Goal: Task Accomplishment & Management: Complete application form

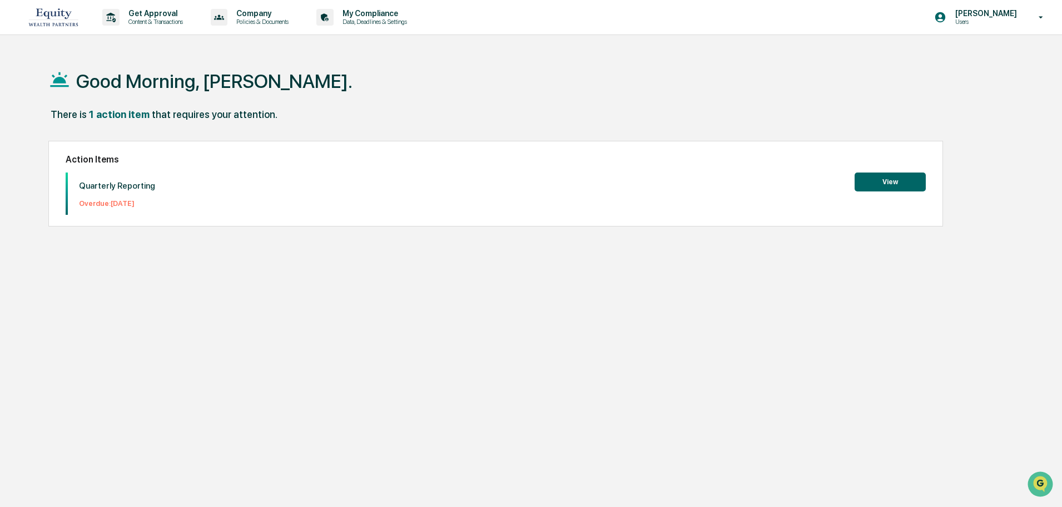
click at [890, 176] on button "View" at bounding box center [890, 181] width 71 height 19
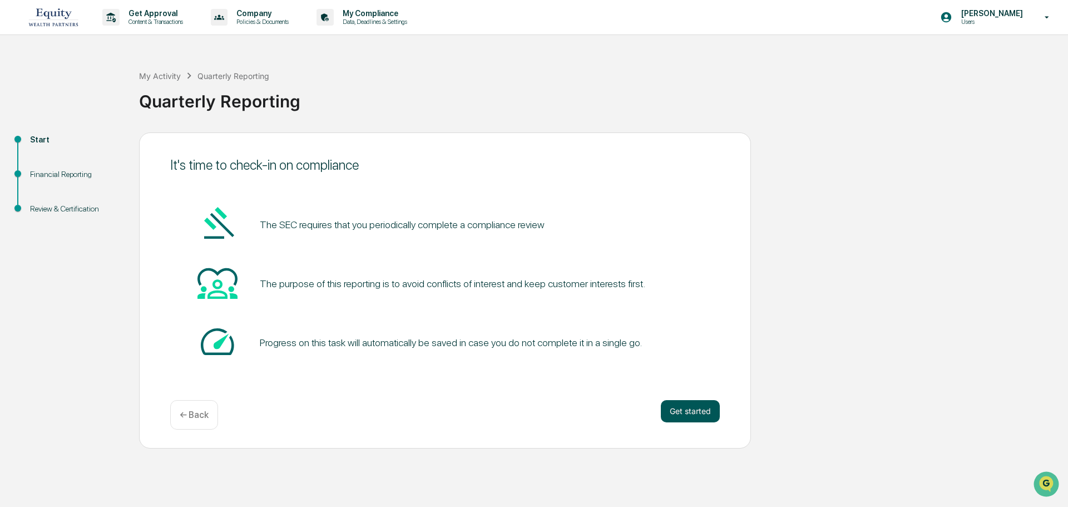
click at [699, 410] on button "Get started" at bounding box center [690, 411] width 59 height 22
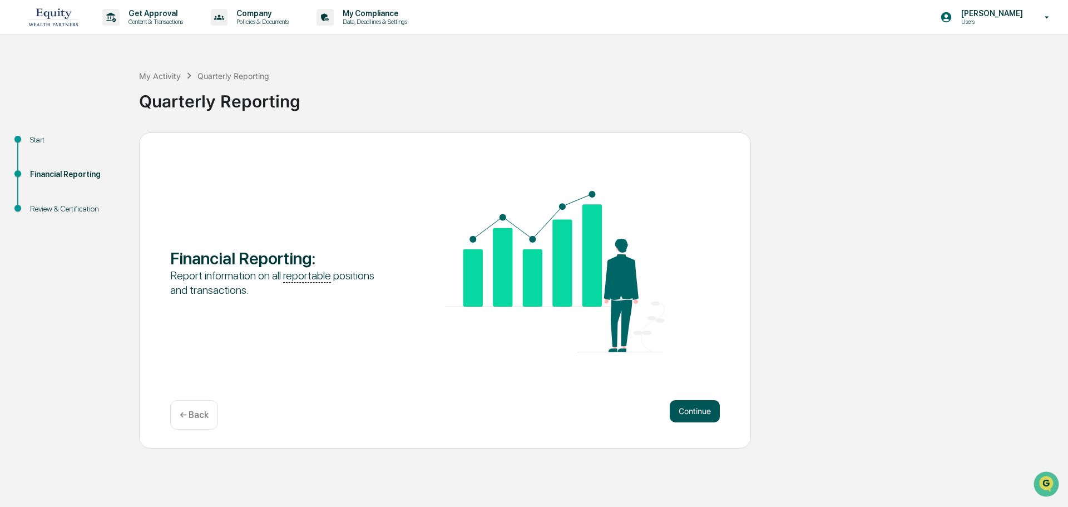
click at [695, 411] on button "Continue" at bounding box center [695, 411] width 50 height 22
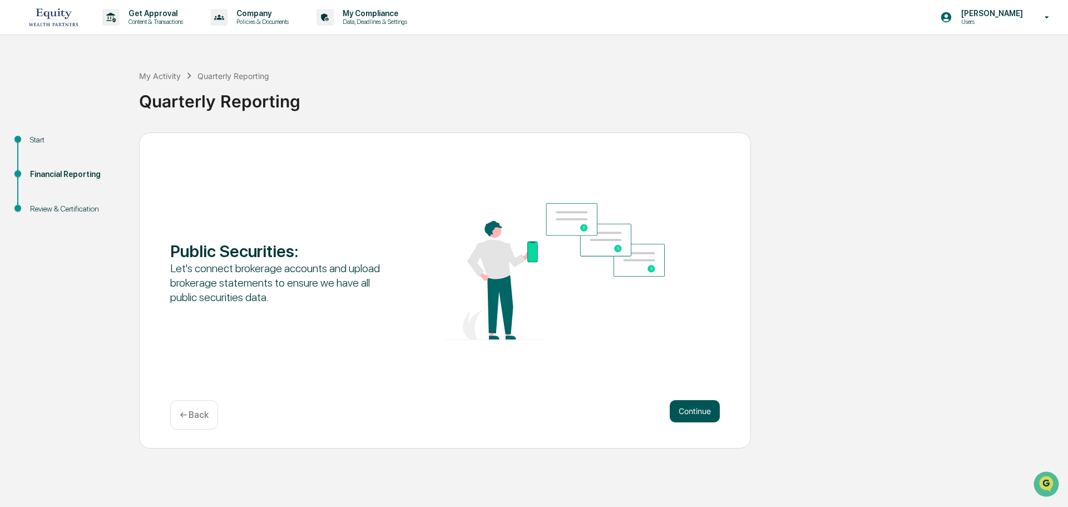
click at [694, 409] on button "Continue" at bounding box center [695, 411] width 50 height 22
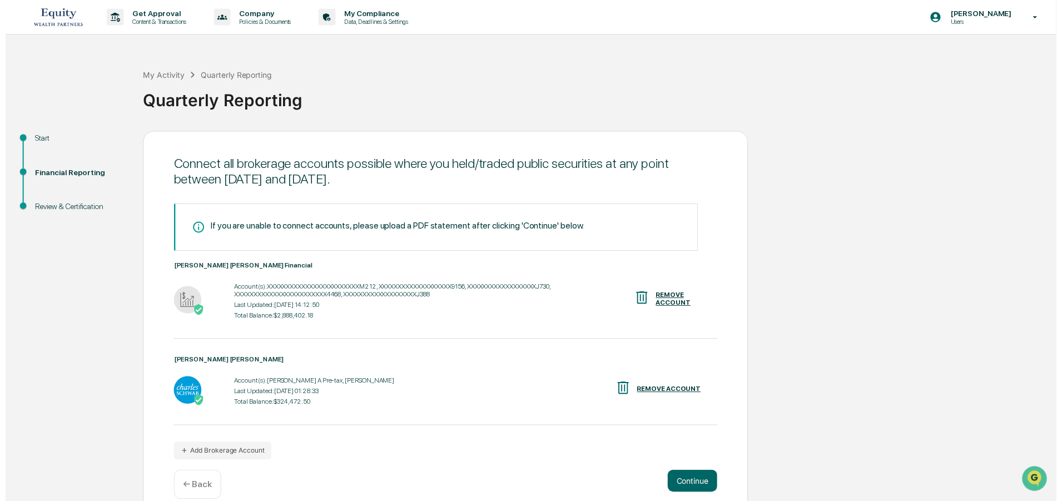
scroll to position [17, 0]
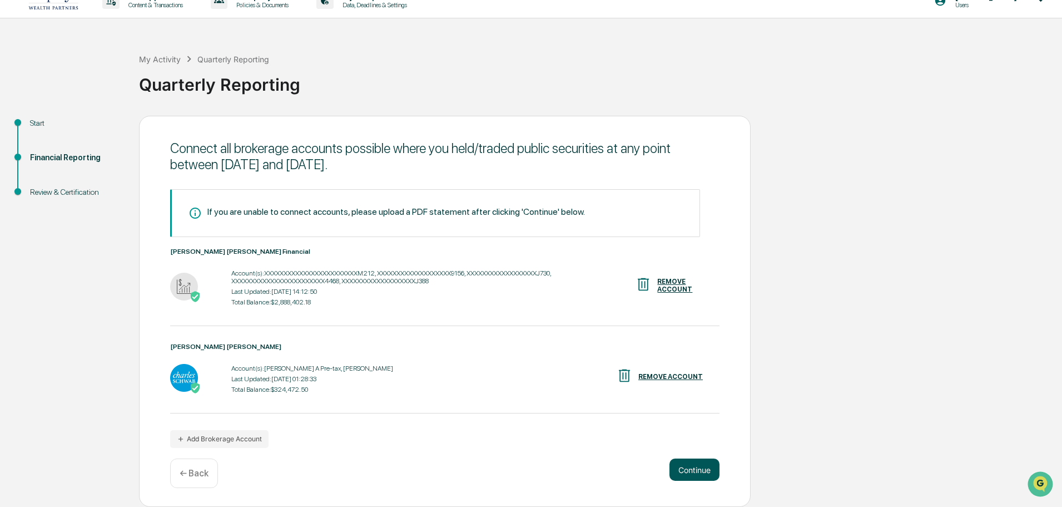
click at [694, 469] on button "Continue" at bounding box center [695, 469] width 50 height 22
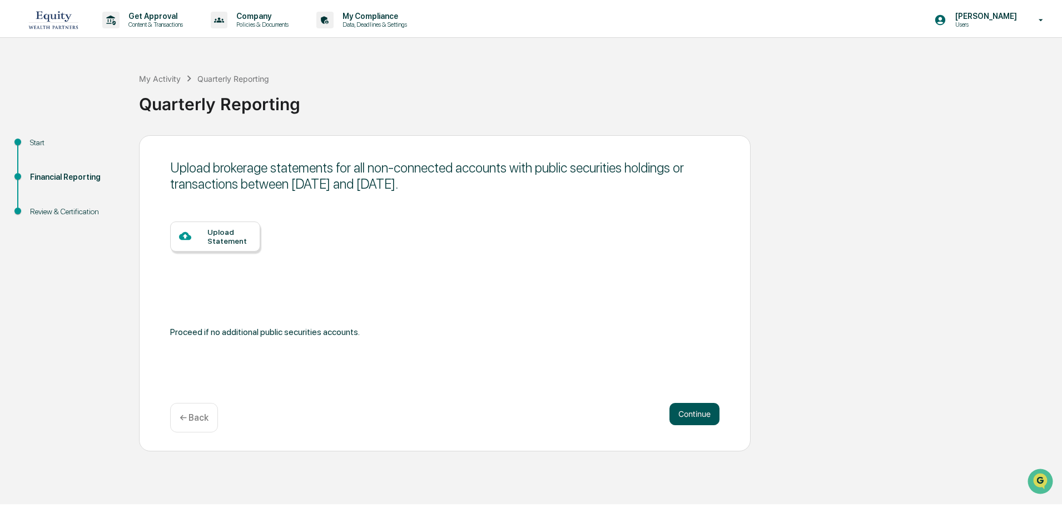
scroll to position [0, 0]
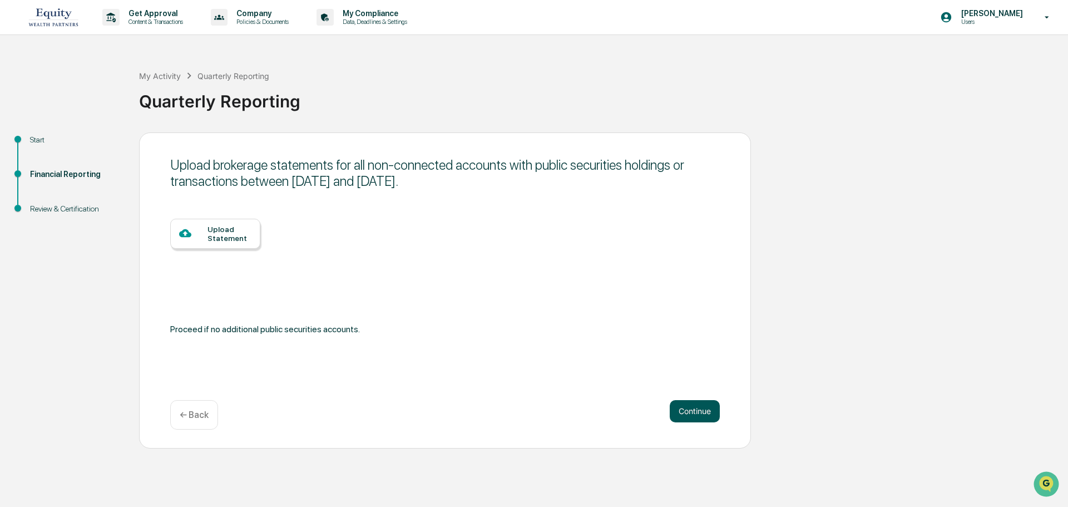
click at [684, 415] on button "Continue" at bounding box center [695, 411] width 50 height 22
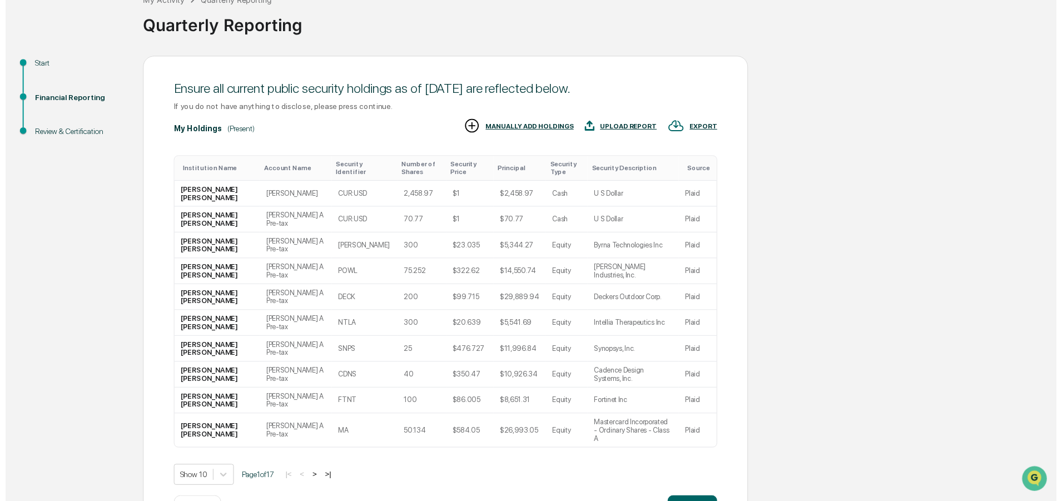
scroll to position [110, 0]
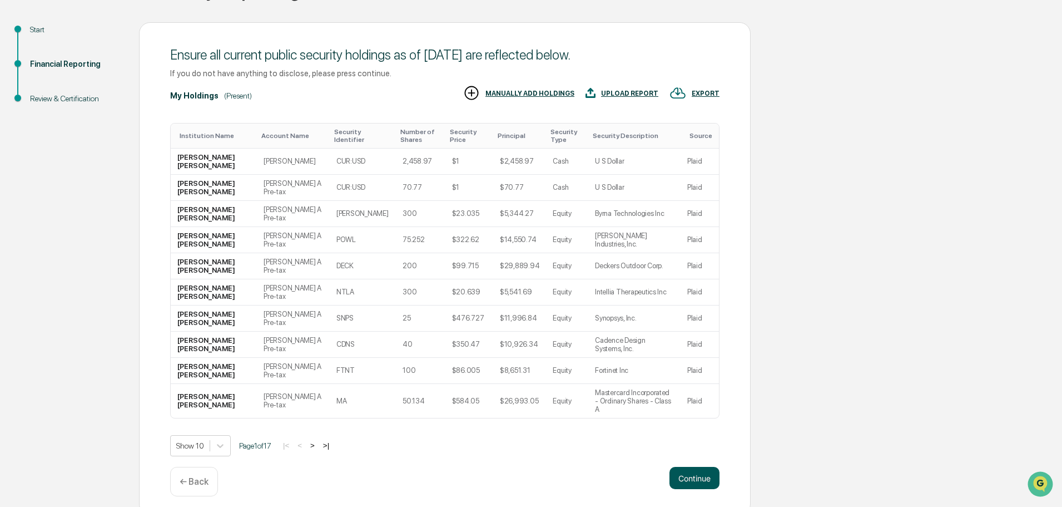
click at [699, 469] on button "Continue" at bounding box center [695, 478] width 50 height 22
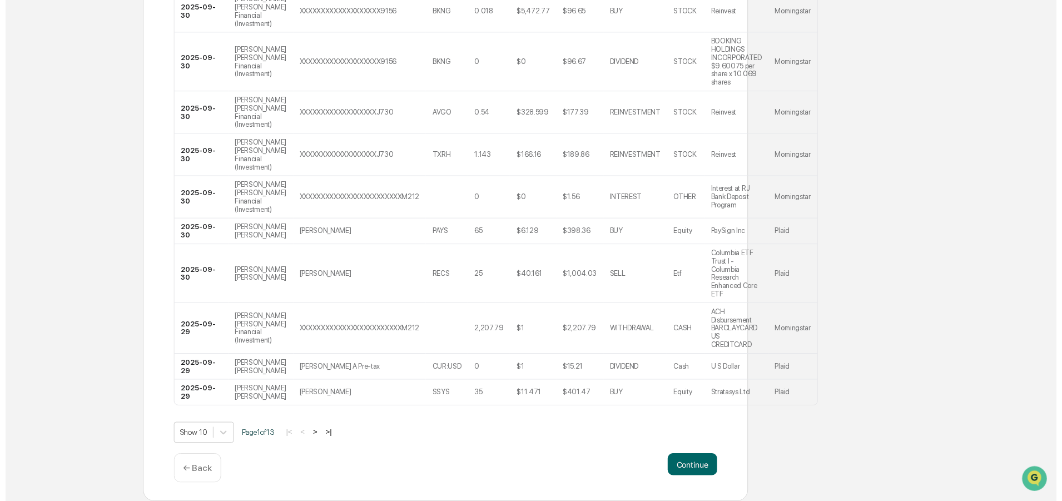
scroll to position [269, 0]
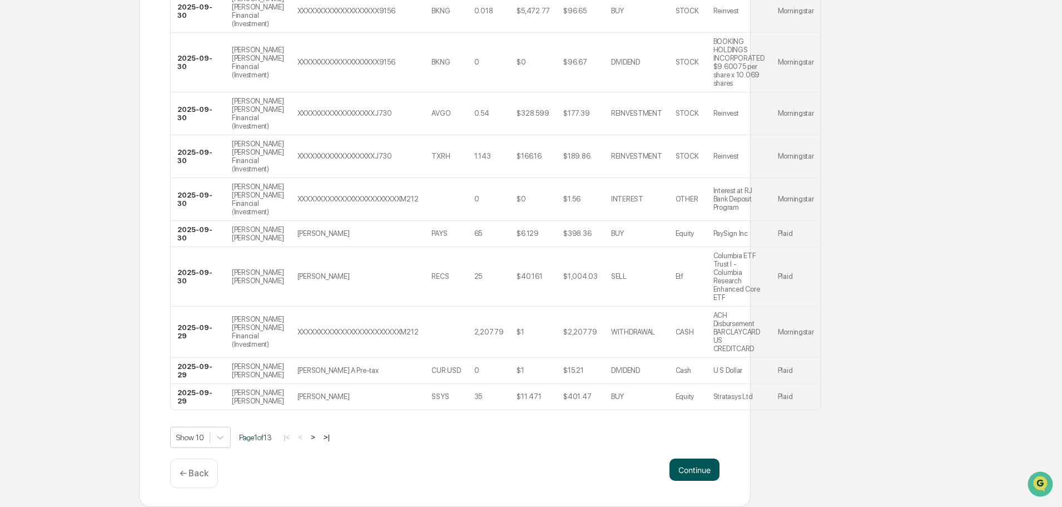
click at [704, 468] on button "Continue" at bounding box center [695, 469] width 50 height 22
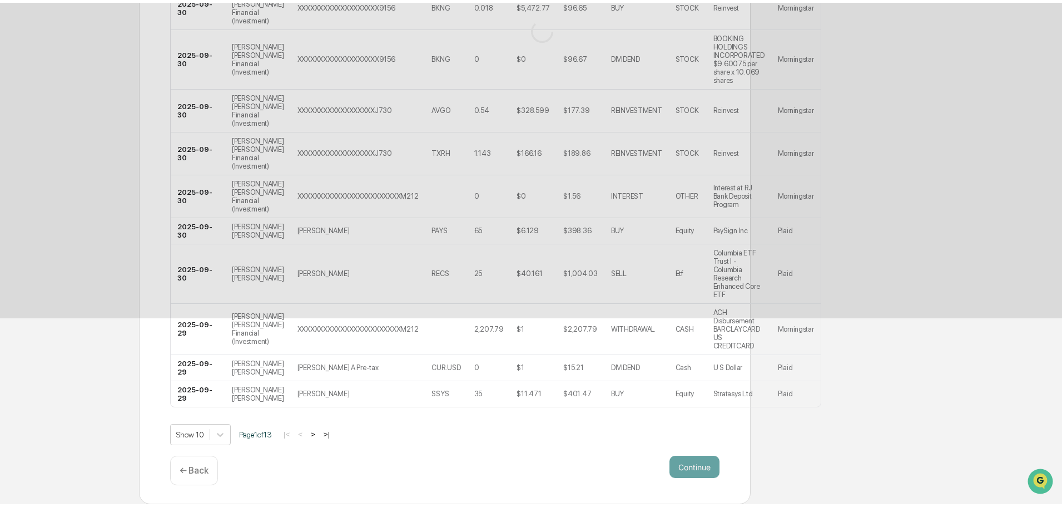
scroll to position [0, 0]
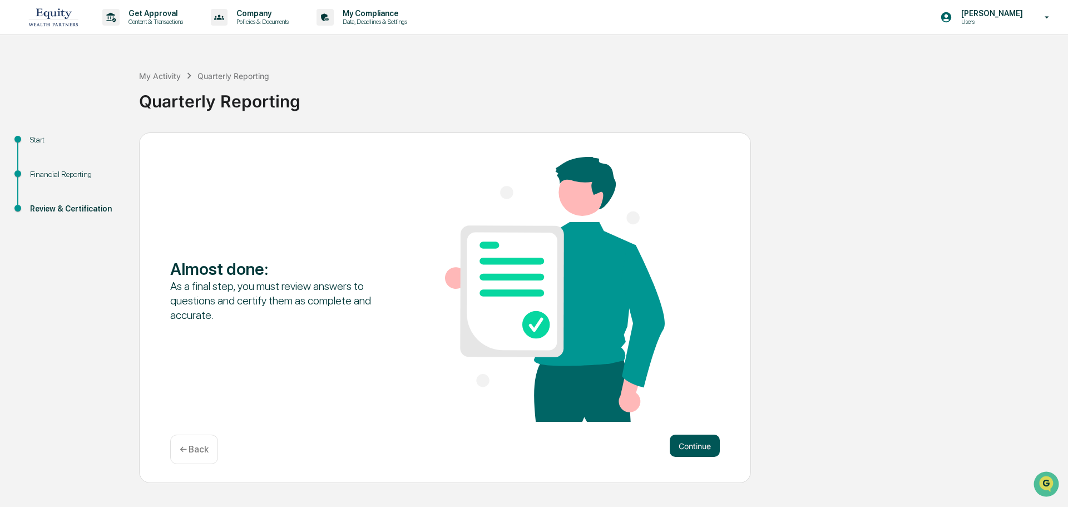
click at [693, 444] on button "Continue" at bounding box center [695, 445] width 50 height 22
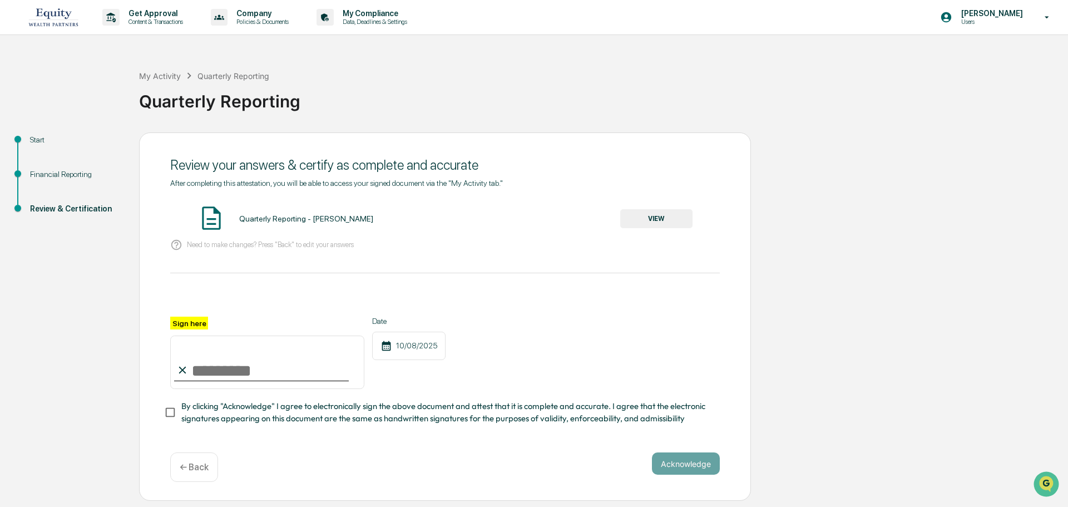
click at [251, 374] on input "Sign here" at bounding box center [267, 361] width 194 height 53
type input "**********"
click at [673, 466] on button "Acknowledge" at bounding box center [686, 463] width 68 height 22
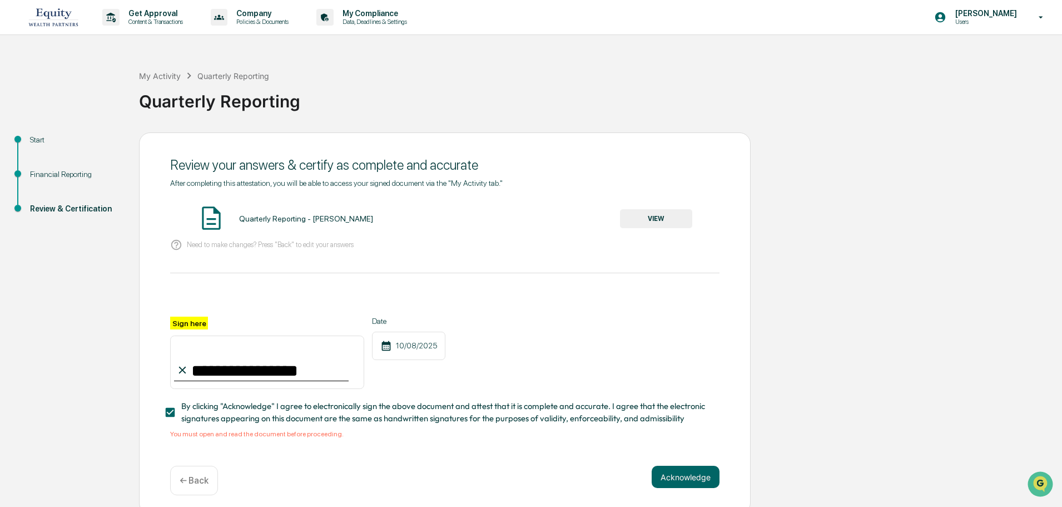
click at [657, 215] on button "VIEW" at bounding box center [656, 218] width 72 height 19
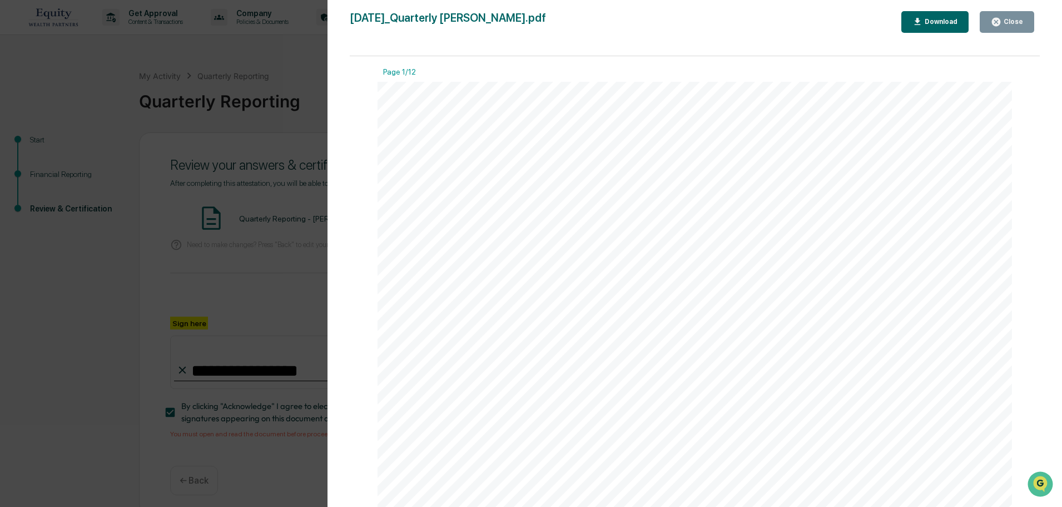
click at [1003, 23] on div "Close" at bounding box center [1013, 22] width 22 height 8
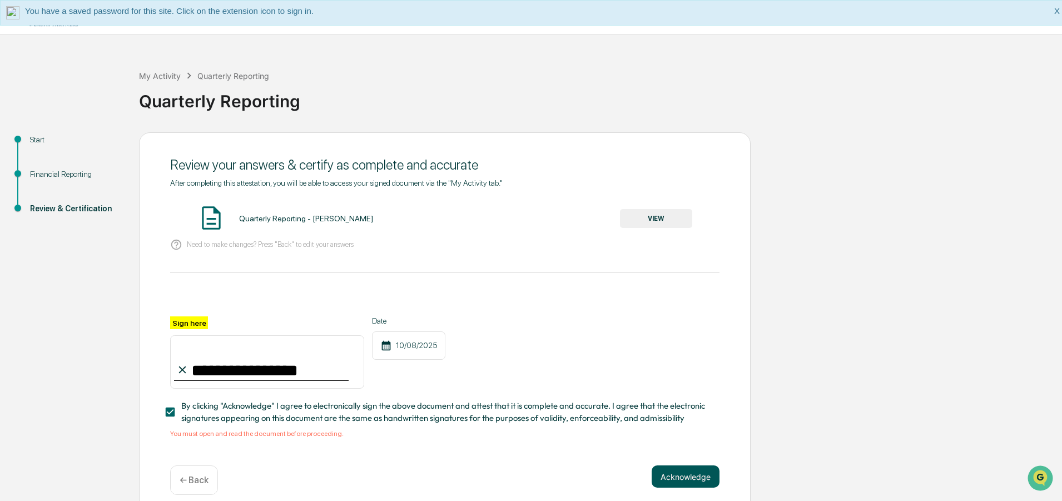
click at [688, 478] on button "Acknowledge" at bounding box center [686, 477] width 68 height 22
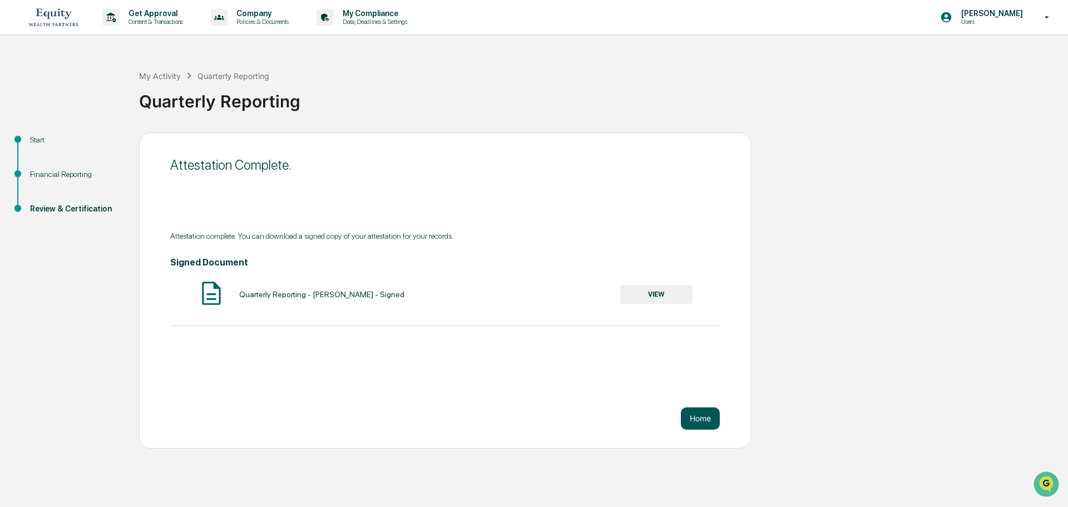
click at [697, 415] on button "Home" at bounding box center [700, 418] width 39 height 22
